Goal: Information Seeking & Learning: Learn about a topic

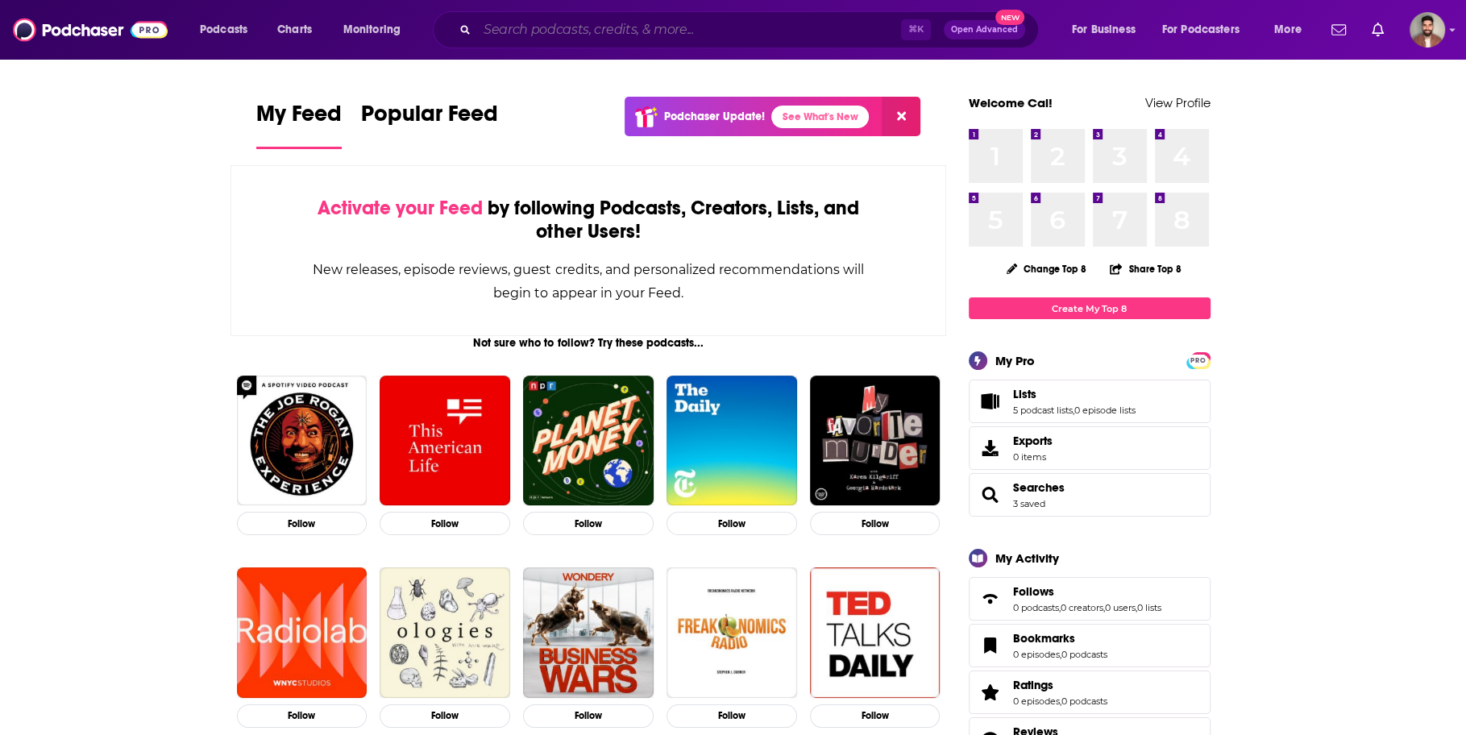
click at [675, 23] on input "Search podcasts, credits, & more..." at bounding box center [689, 30] width 424 height 26
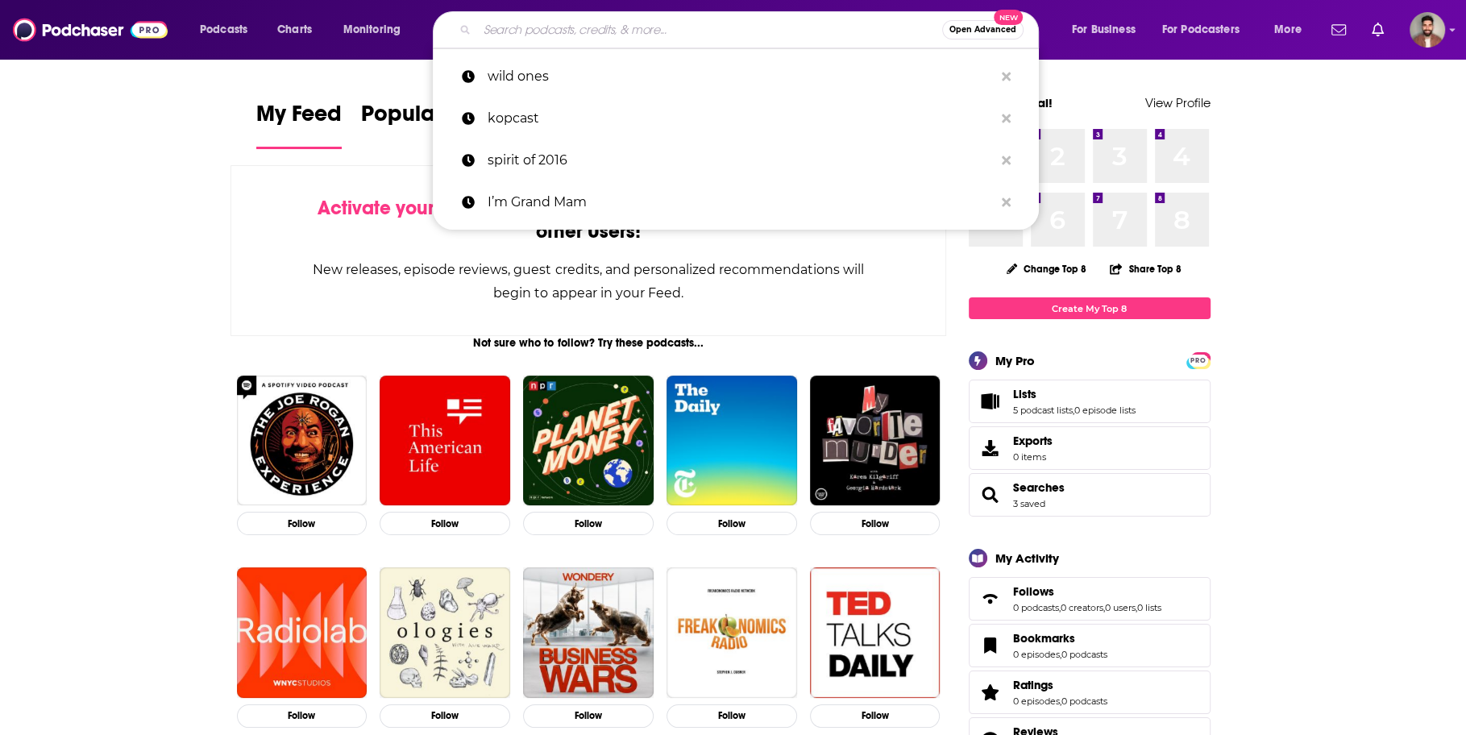
click at [717, 23] on input "Search podcasts, credits, & more..." at bounding box center [709, 30] width 465 height 26
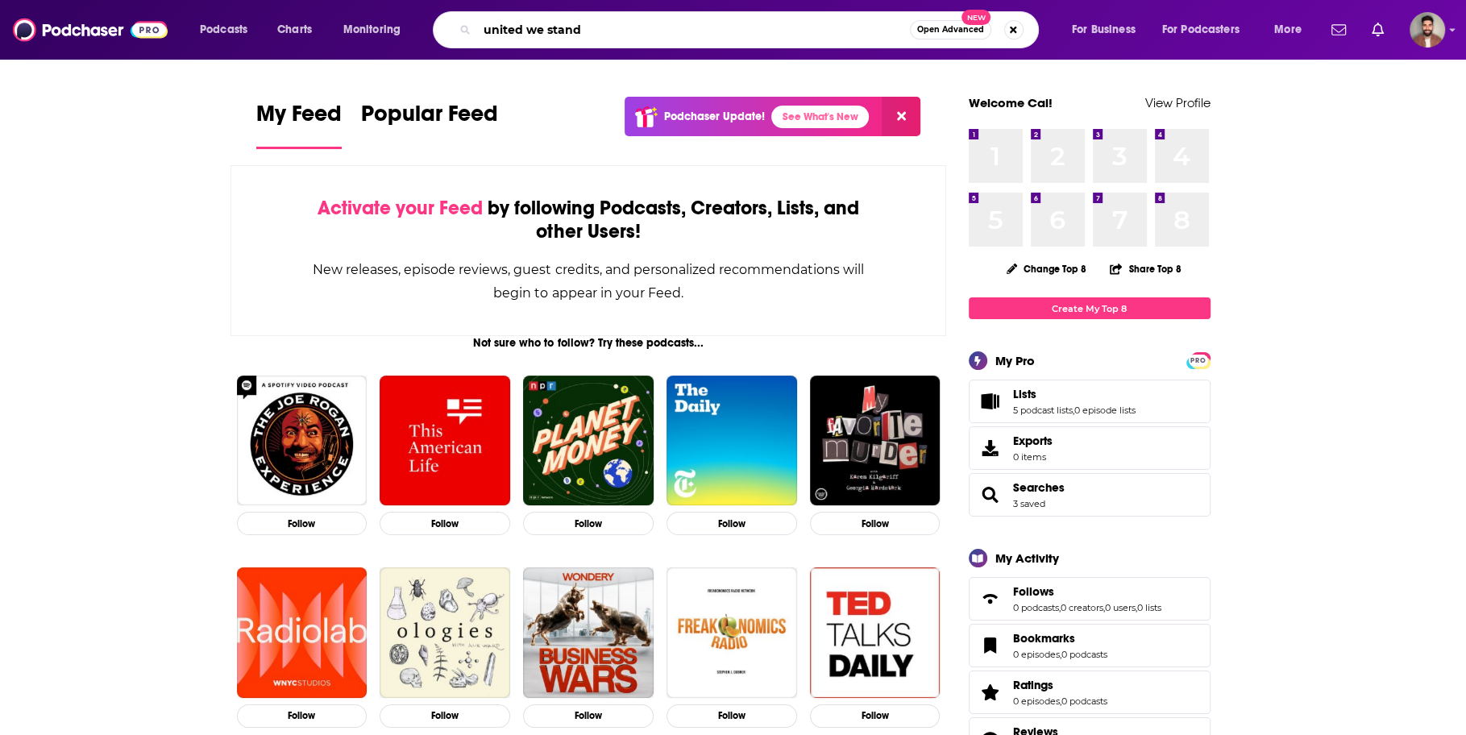
type input "united we stand"
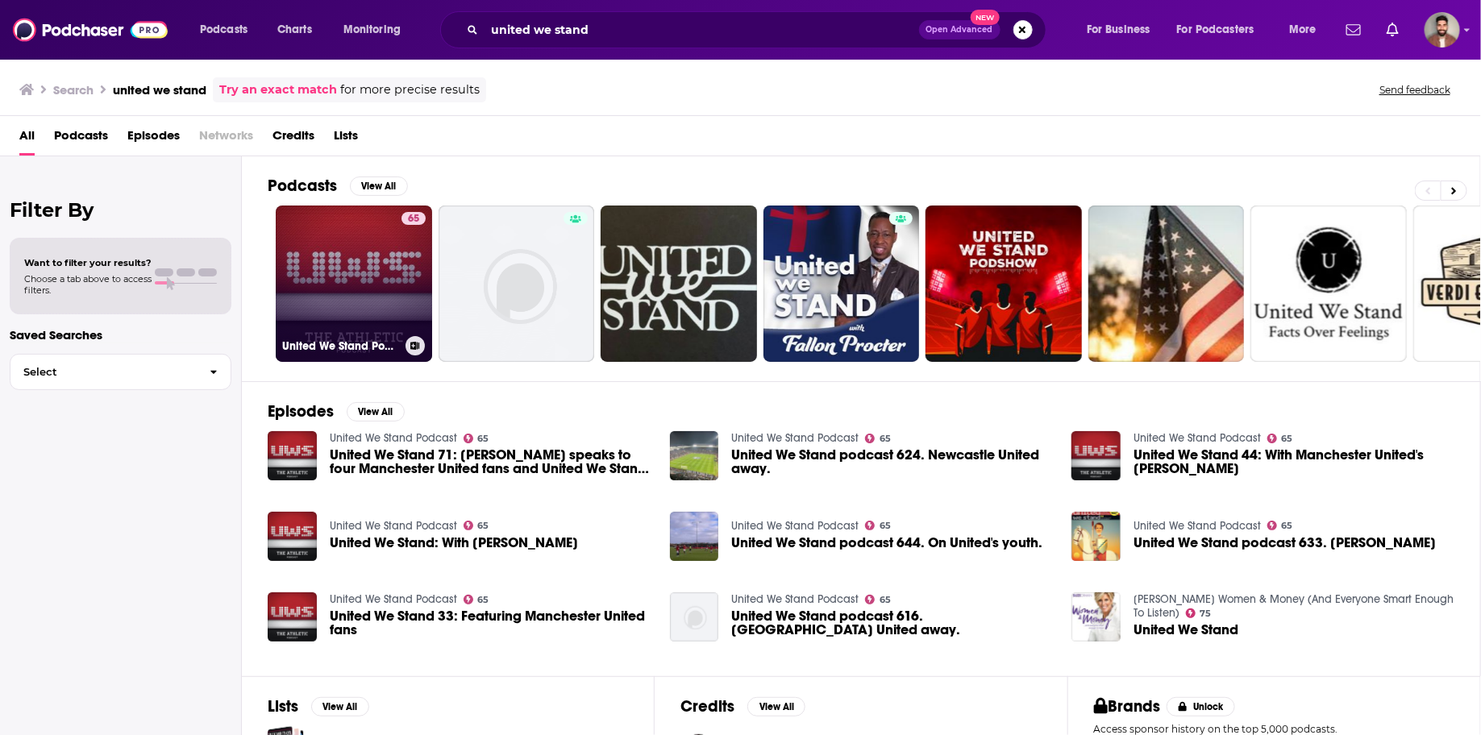
click at [375, 269] on link "65 United We Stand Podcast" at bounding box center [354, 284] width 156 height 156
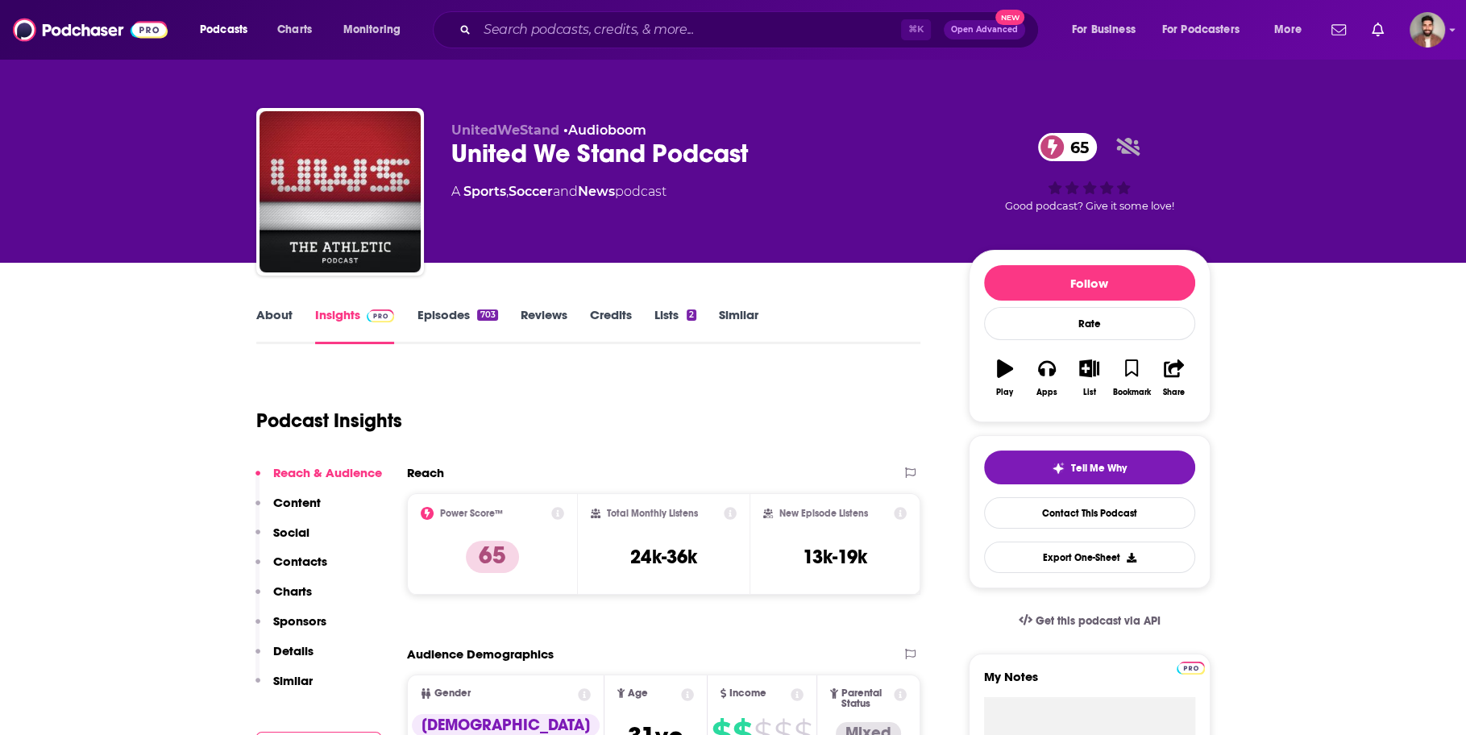
click at [271, 314] on link "About" at bounding box center [274, 325] width 36 height 37
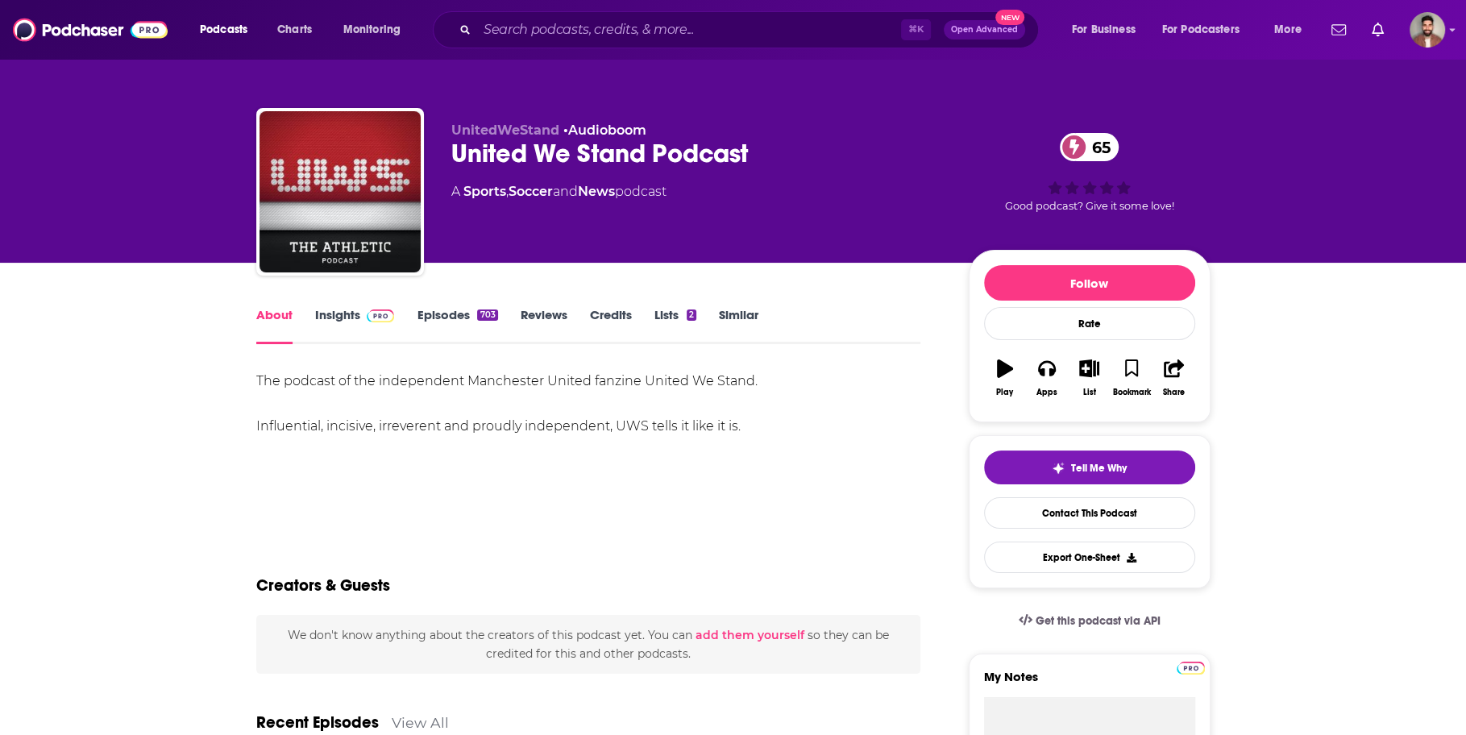
click at [429, 312] on link "Episodes 703" at bounding box center [457, 325] width 81 height 37
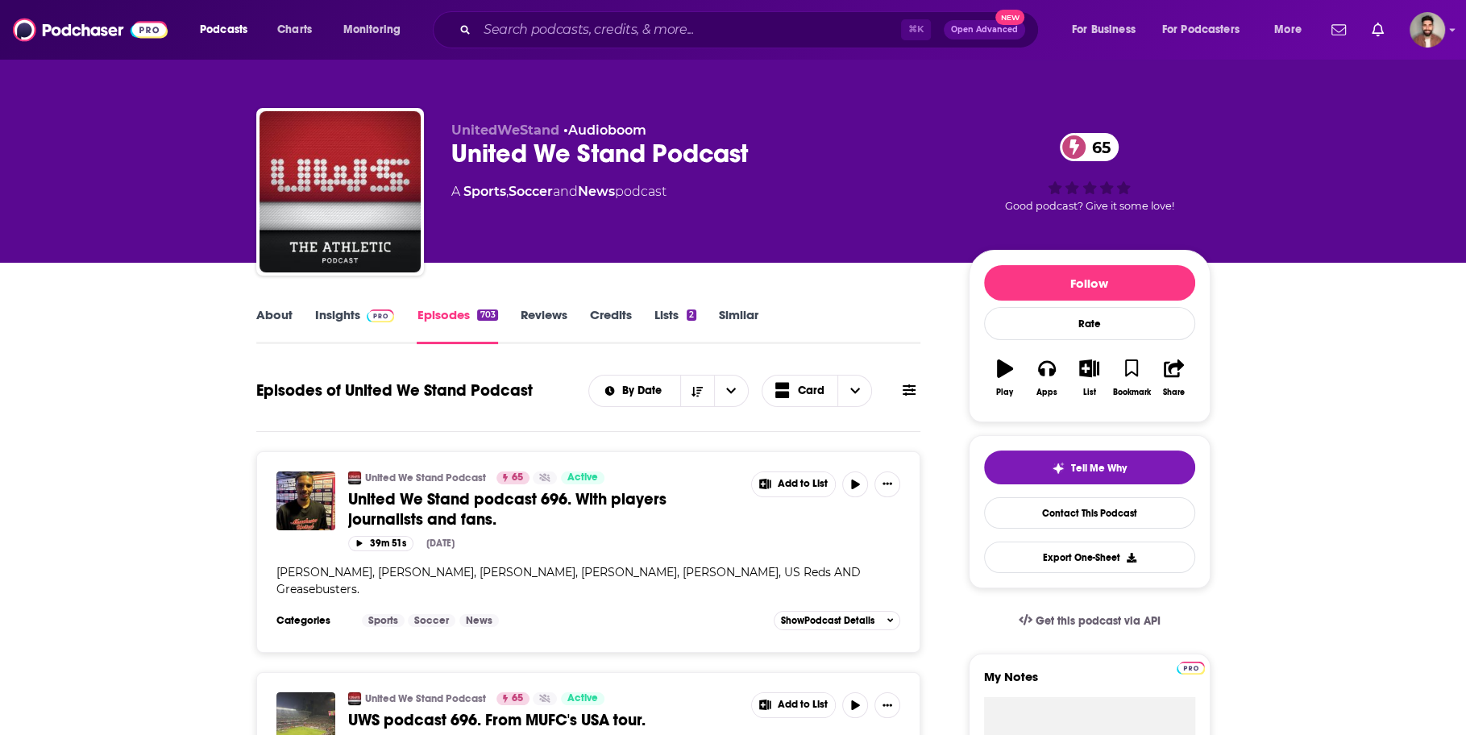
click at [340, 314] on link "Insights" at bounding box center [355, 325] width 80 height 37
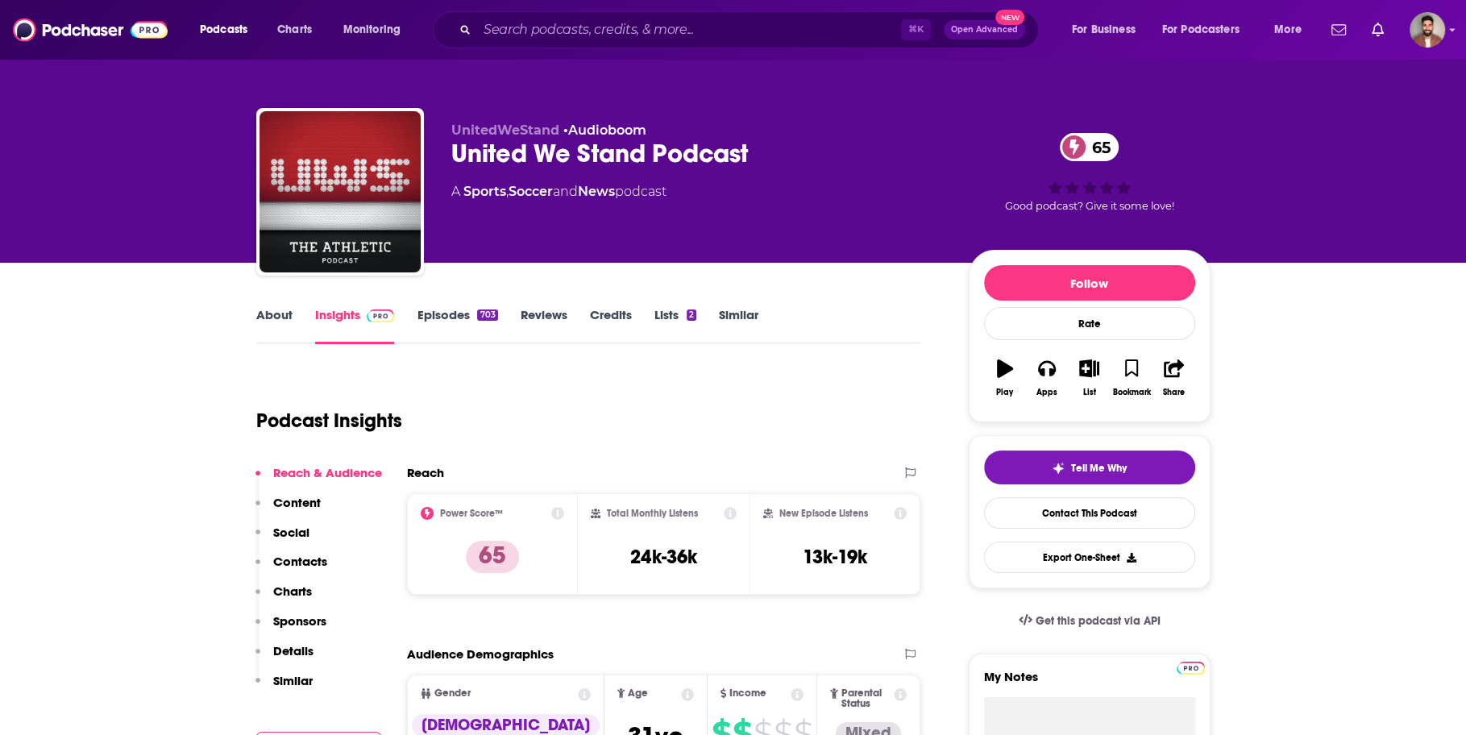
click at [456, 309] on link "Episodes 703" at bounding box center [457, 325] width 81 height 37
